Goal: Entertainment & Leisure: Consume media (video, audio)

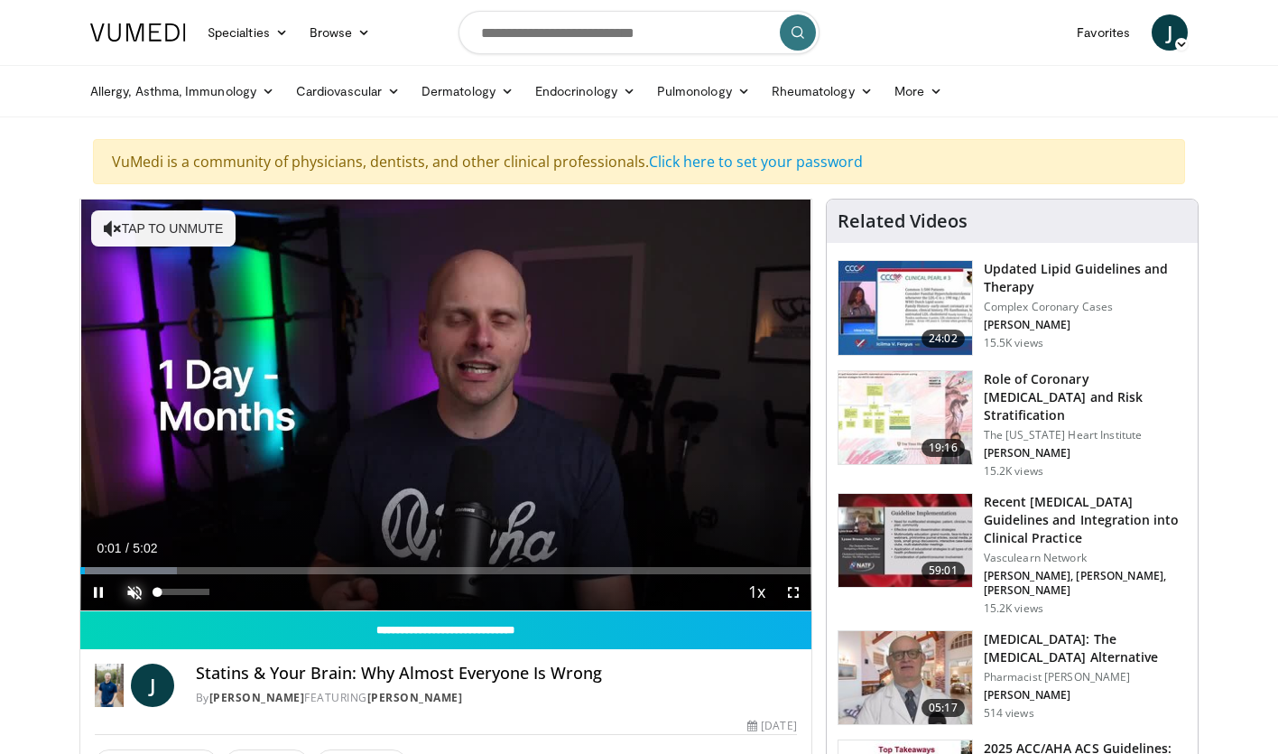
click at [137, 598] on span "Video Player" at bounding box center [134, 592] width 36 height 36
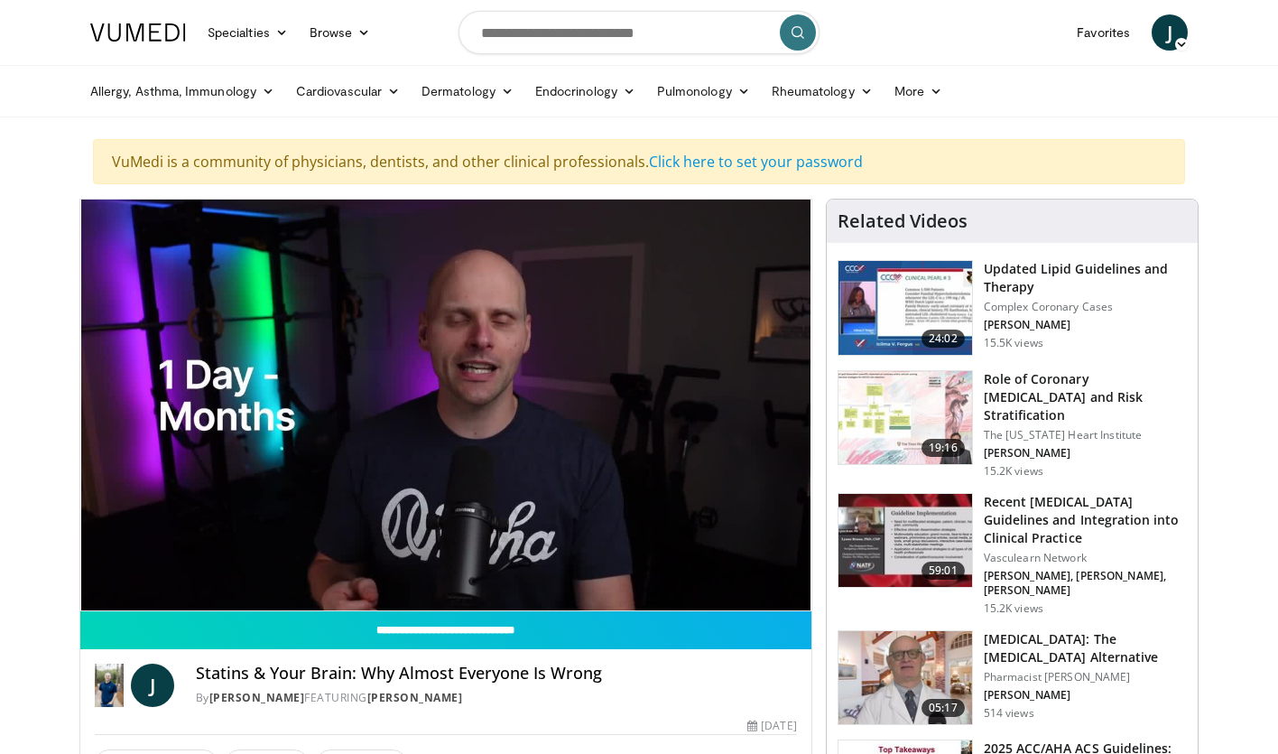
click at [100, 592] on video-js "**********" at bounding box center [445, 405] width 731 height 412
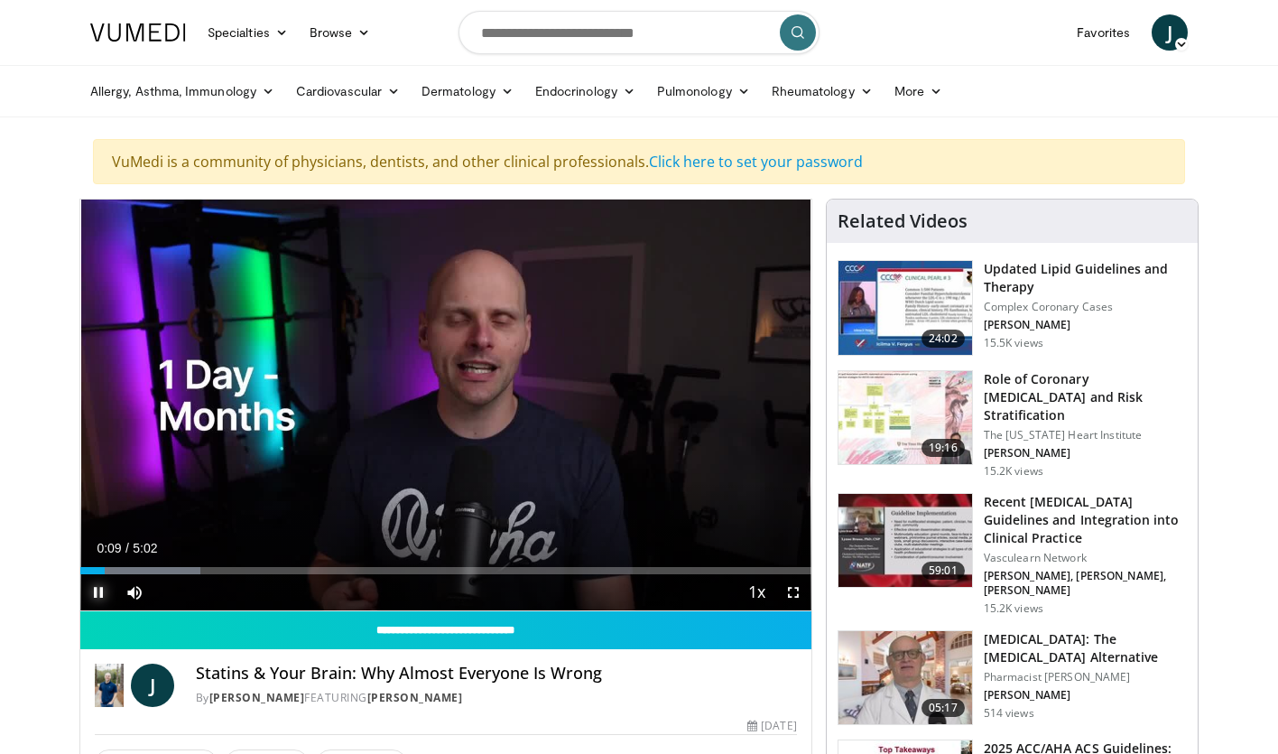
click at [98, 598] on span "Video Player" at bounding box center [98, 592] width 36 height 36
click at [97, 596] on span "Video Player" at bounding box center [98, 592] width 36 height 36
